Goal: Information Seeking & Learning: Learn about a topic

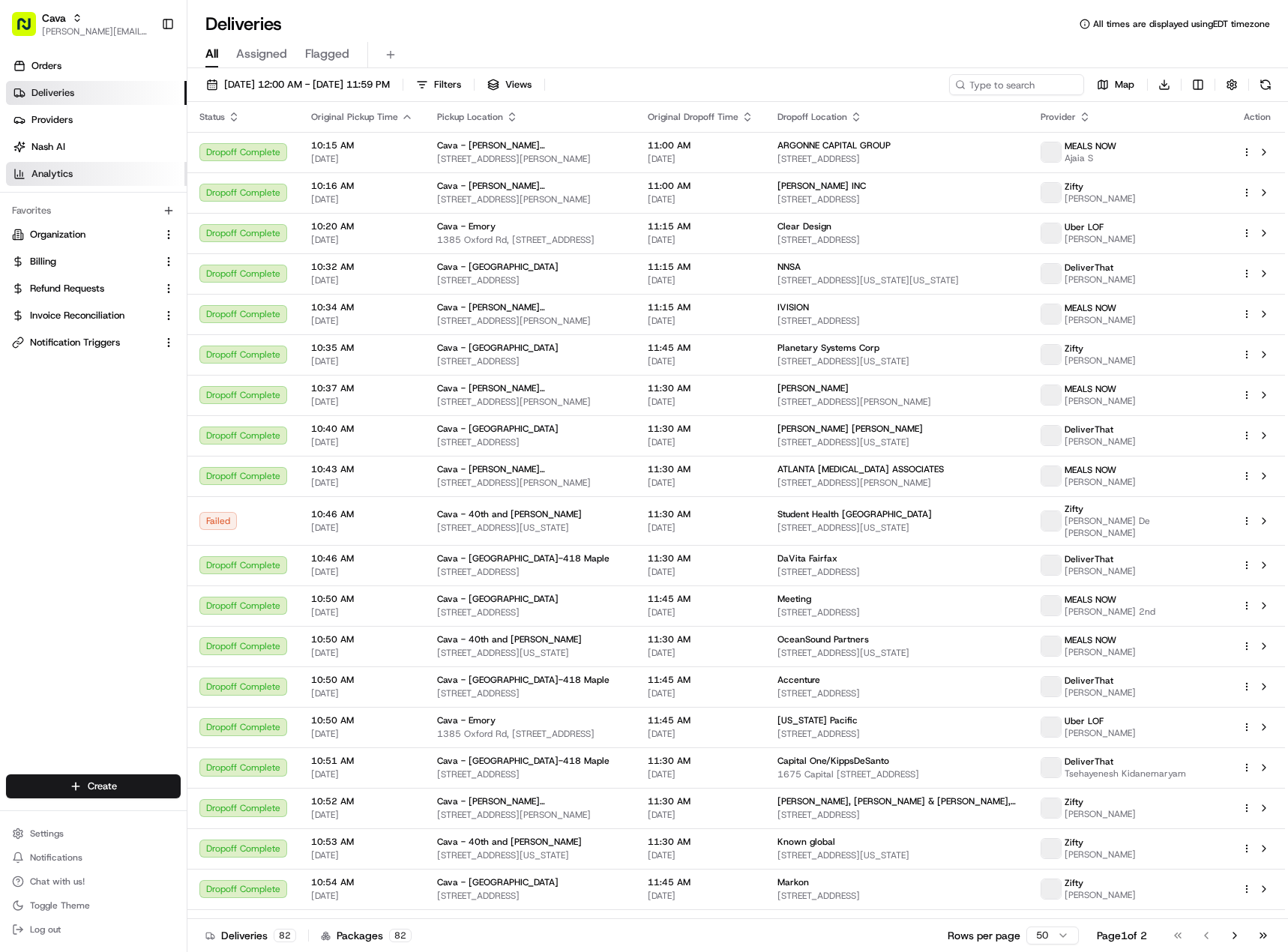
click at [87, 180] on link "Analytics" at bounding box center [96, 174] width 181 height 24
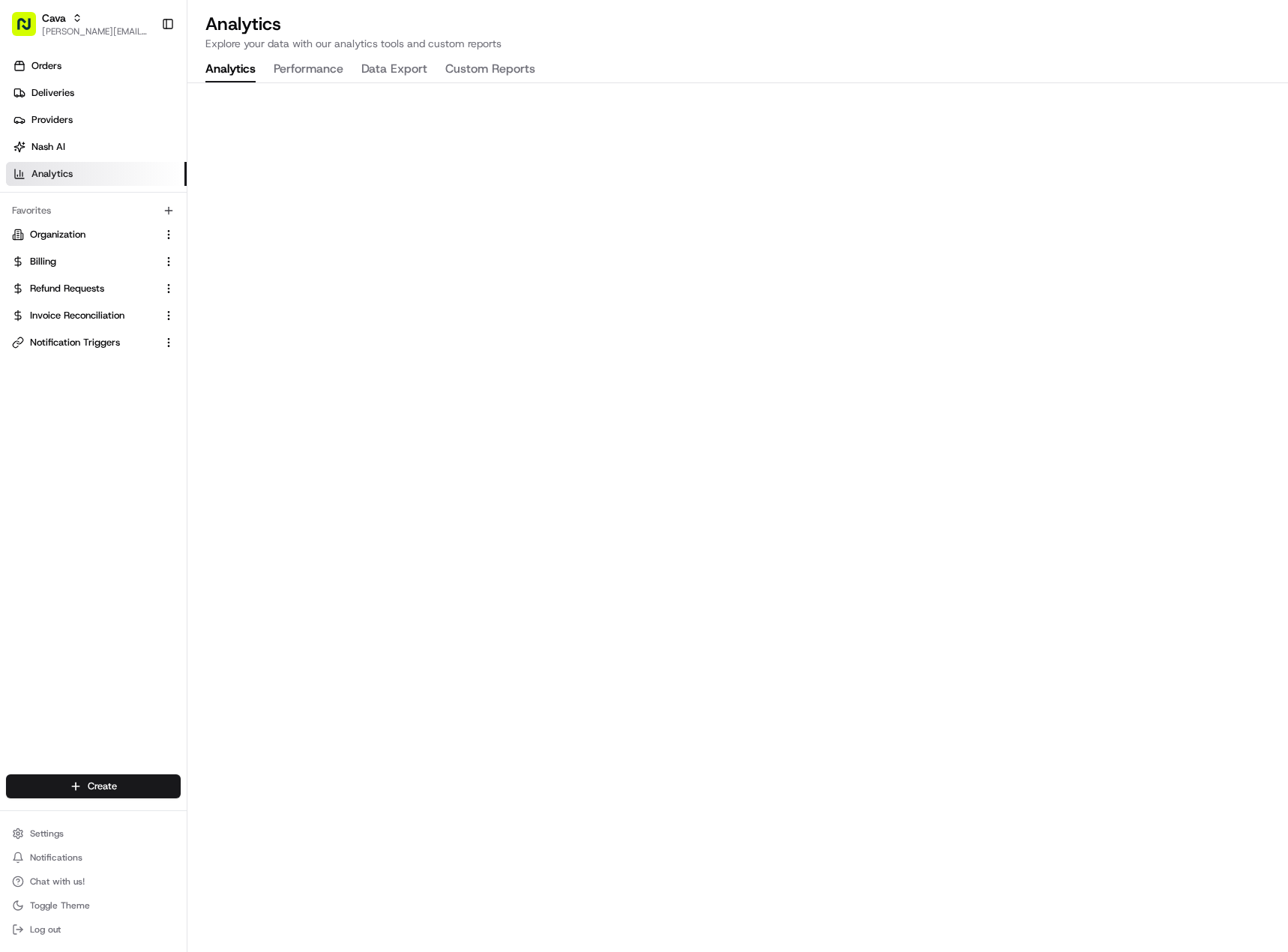
click at [317, 70] on button "Performance" at bounding box center [309, 70] width 70 height 26
click at [305, 63] on button "Performance" at bounding box center [309, 70] width 70 height 26
